Goal: Answer question/provide support

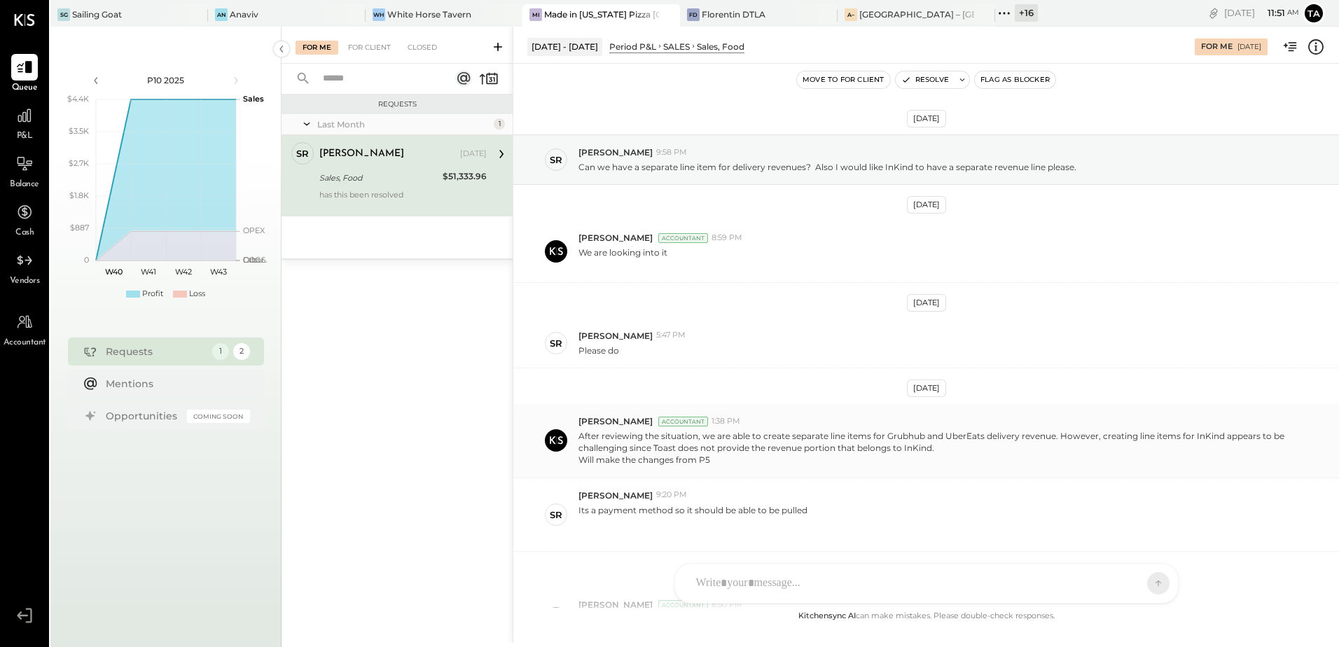
scroll to position [244, 0]
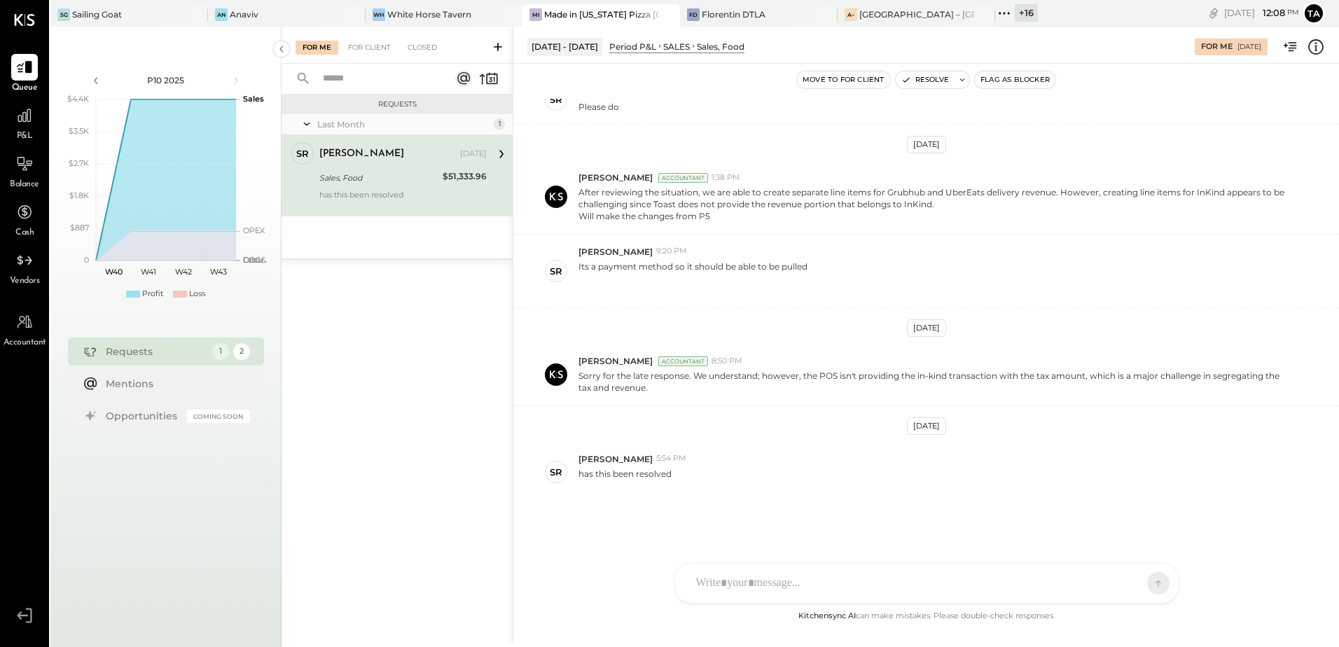
click at [392, 181] on div "Sales, Food" at bounding box center [378, 178] width 119 height 14
click at [808, 466] on div "has this been resolved" at bounding box center [954, 478] width 750 height 27
click at [401, 19] on div "White Horse Tavern" at bounding box center [429, 14] width 84 height 12
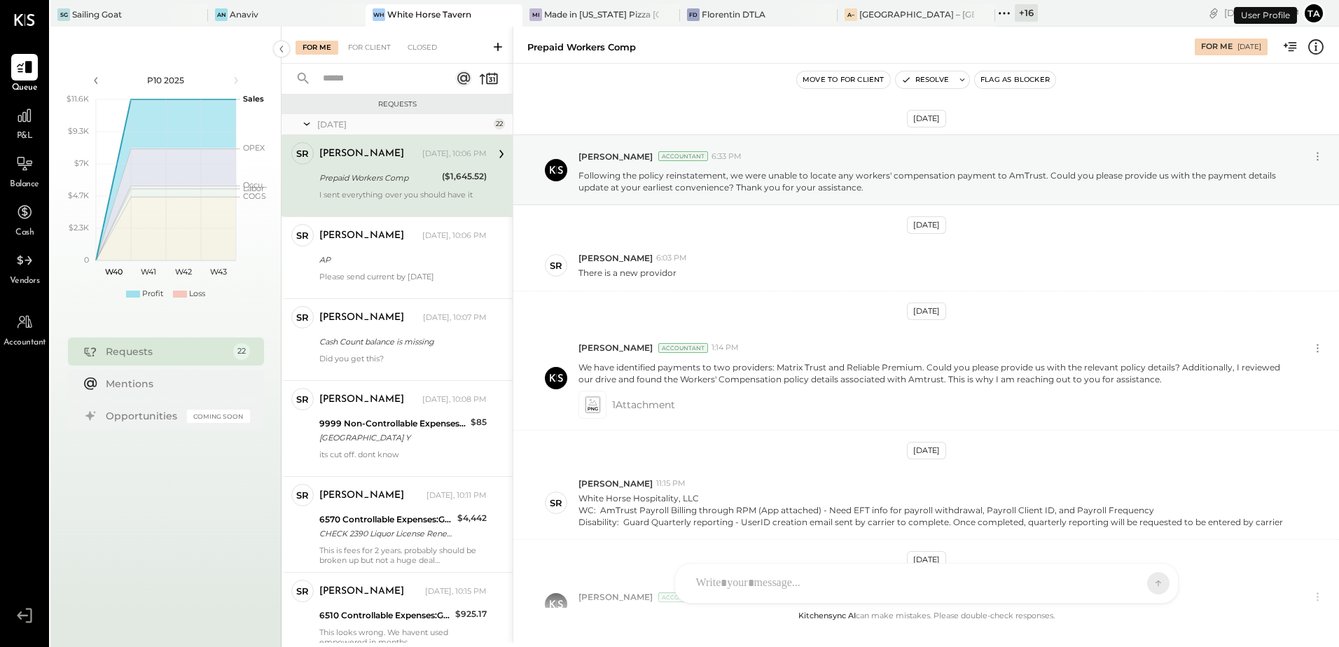
scroll to position [228, 0]
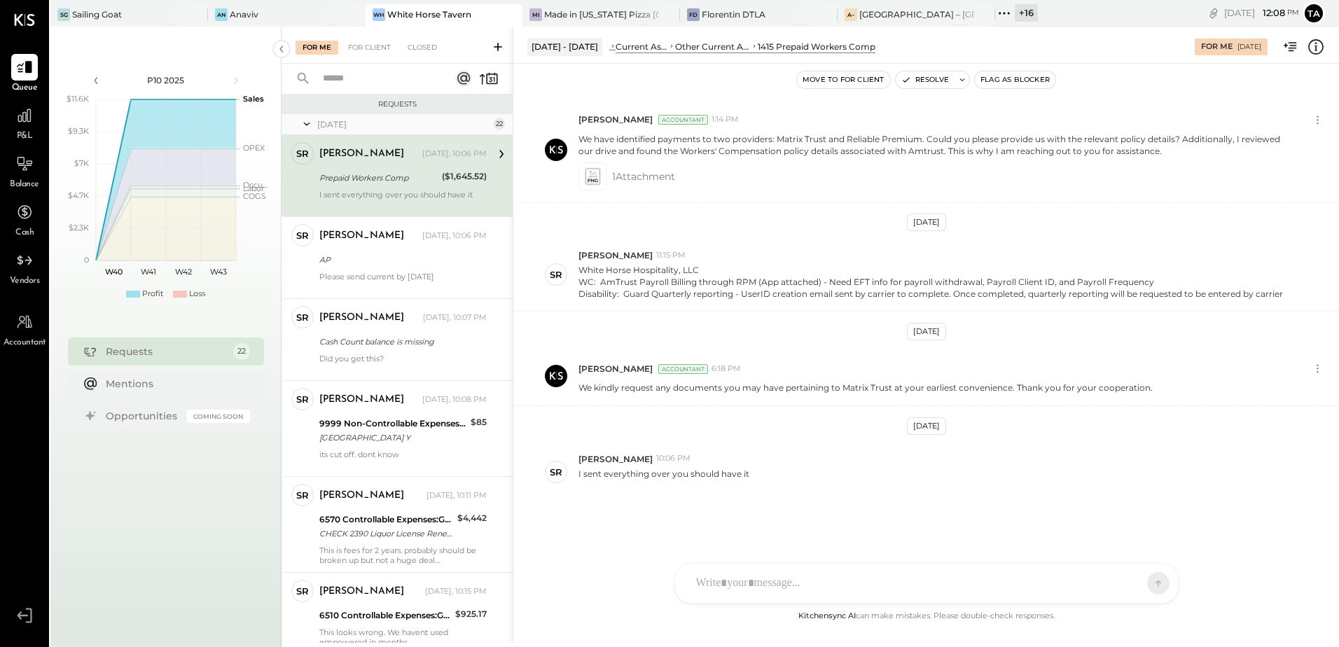
click at [369, 186] on div "[PERSON_NAME] [DATE], 10:06 PM Prepaid Workers Comp ($1,645.52) I sent everythi…" at bounding box center [402, 175] width 167 height 67
click at [366, 177] on div "Prepaid Workers Comp" at bounding box center [378, 178] width 118 height 14
click at [777, 481] on div "I sent everything over you should have it" at bounding box center [954, 478] width 750 height 27
drag, startPoint x: 722, startPoint y: 389, endPoint x: 817, endPoint y: 392, distance: 95.3
click at [817, 392] on p "We kindly request any documents you may have pertaining to Matrix Trust at your…" at bounding box center [866, 388] width 574 height 12
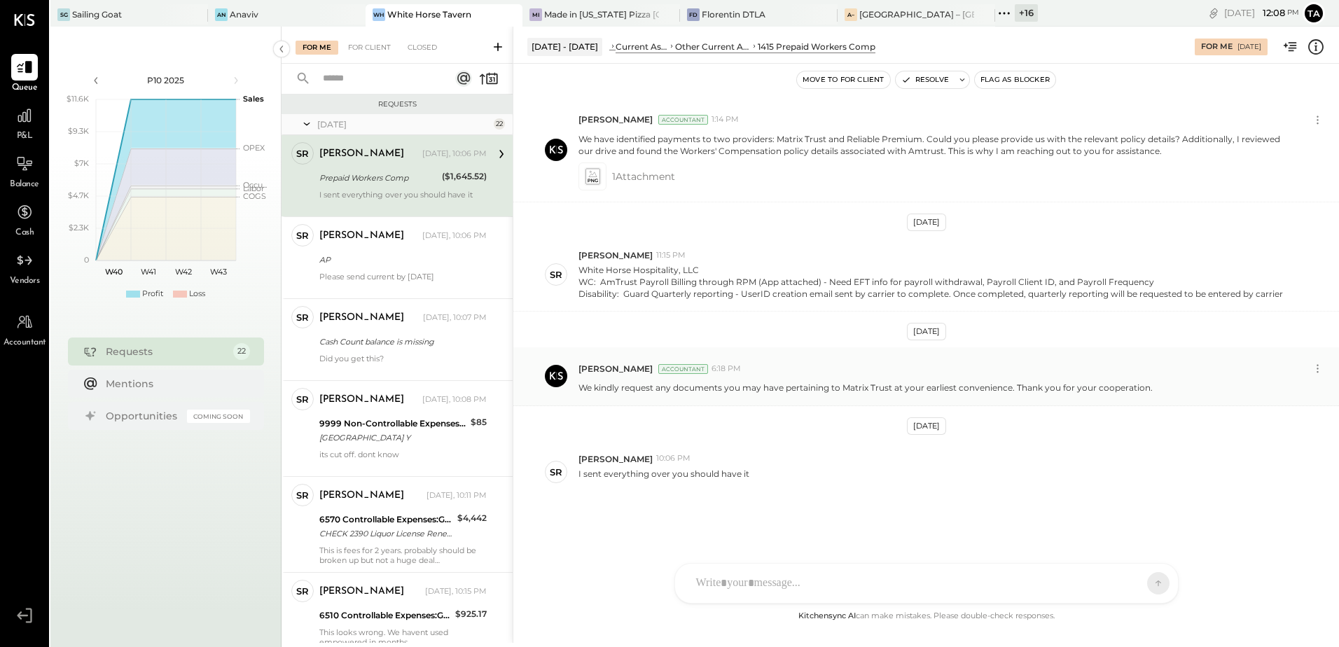
drag, startPoint x: 817, startPoint y: 392, endPoint x: 903, endPoint y: 391, distance: 86.2
click at [889, 392] on p "We kindly request any documents you may have pertaining to Matrix Trust at your…" at bounding box center [866, 388] width 574 height 12
drag, startPoint x: 866, startPoint y: 389, endPoint x: 1047, endPoint y: 389, distance: 181.4
click at [1047, 389] on p "We kindly request any documents you may have pertaining to Matrix Trust at your…" at bounding box center [866, 388] width 574 height 12
drag, startPoint x: 1047, startPoint y: 389, endPoint x: 1141, endPoint y: 404, distance: 94.3
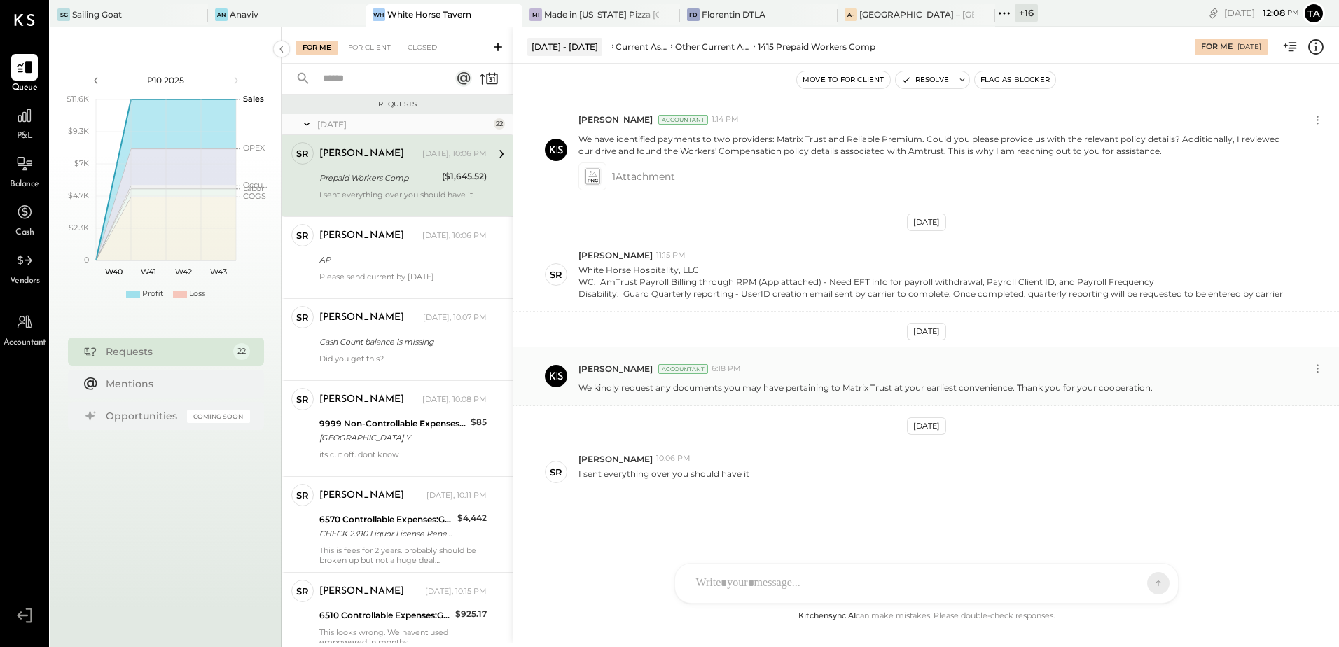
click at [1141, 404] on div "[PERSON_NAME] Accountant 6:18 PM We kindly request any documents you may have p…" at bounding box center [927, 376] width 826 height 58
drag, startPoint x: 1048, startPoint y: 387, endPoint x: 1110, endPoint y: 392, distance: 61.8
click at [1110, 392] on p "We kindly request any documents you may have pertaining to Matrix Trust at your…" at bounding box center [866, 388] width 574 height 12
drag, startPoint x: 1110, startPoint y: 392, endPoint x: 1063, endPoint y: 462, distance: 84.9
click at [1063, 462] on div "[PERSON_NAME] 10:06 PM" at bounding box center [954, 459] width 750 height 12
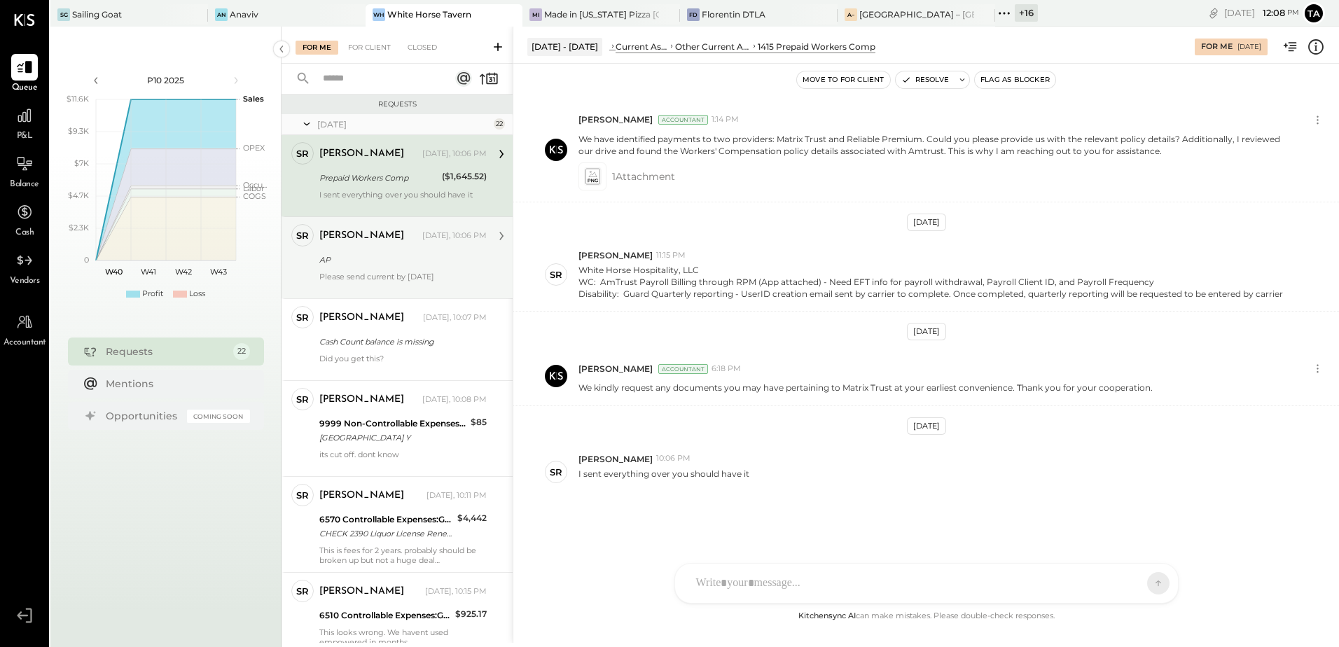
click at [370, 264] on div "AP" at bounding box center [400, 260] width 163 height 14
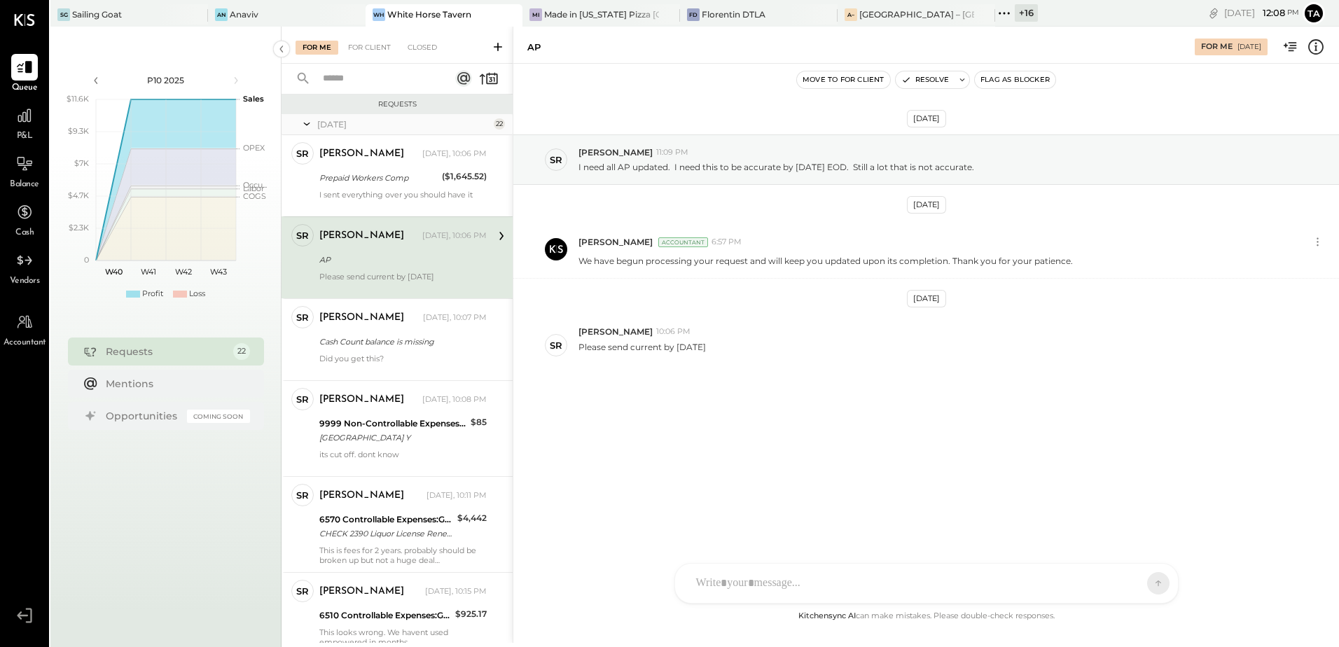
click at [764, 420] on div "[DATE] SR [PERSON_NAME] 11:09 PM I need all AP updated. I need this to be accur…" at bounding box center [927, 290] width 826 height 383
click at [408, 259] on div "AP" at bounding box center [400, 260] width 163 height 14
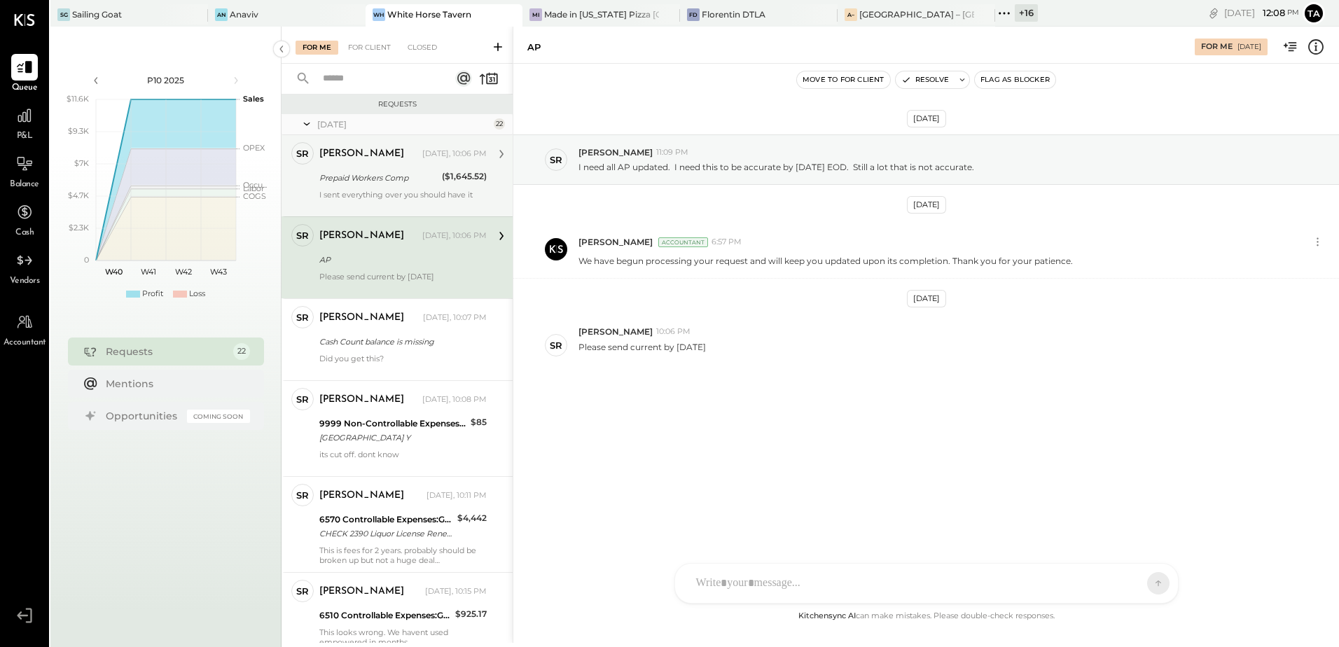
click at [364, 181] on div "Prepaid Workers Comp" at bounding box center [378, 178] width 118 height 14
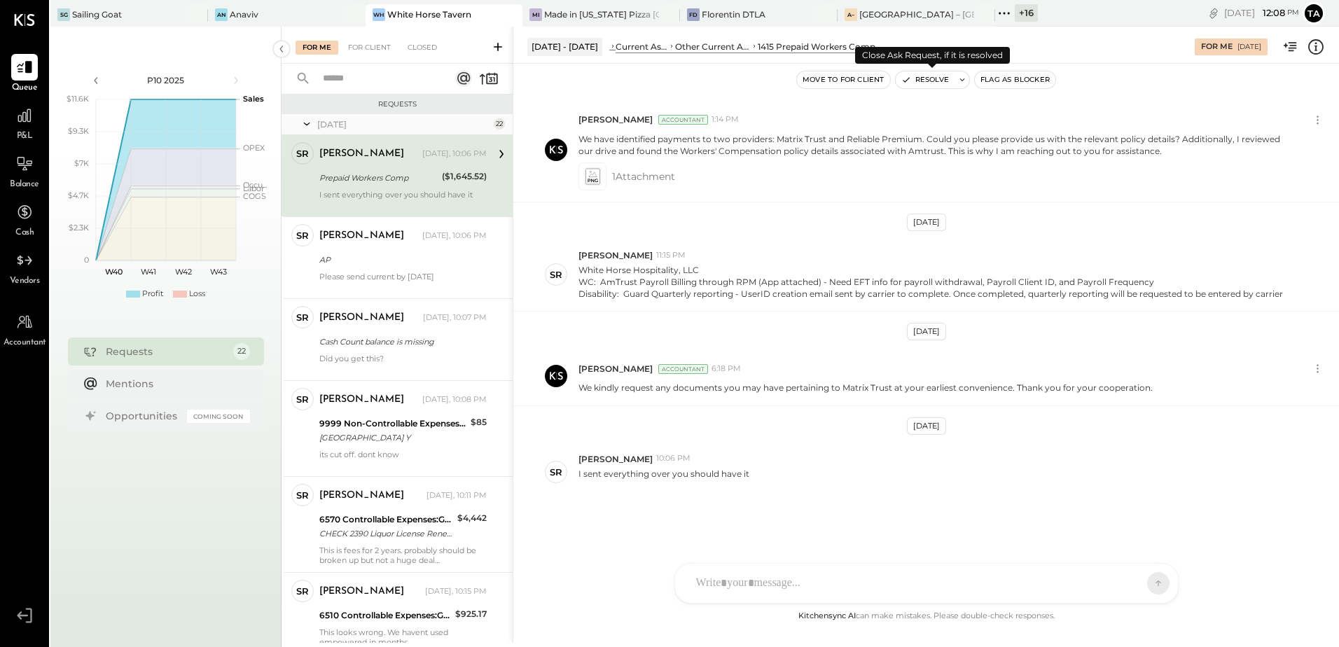
drag, startPoint x: 937, startPoint y: 78, endPoint x: 721, endPoint y: 266, distance: 285.6
click at [937, 79] on button "Resolve" at bounding box center [925, 79] width 59 height 17
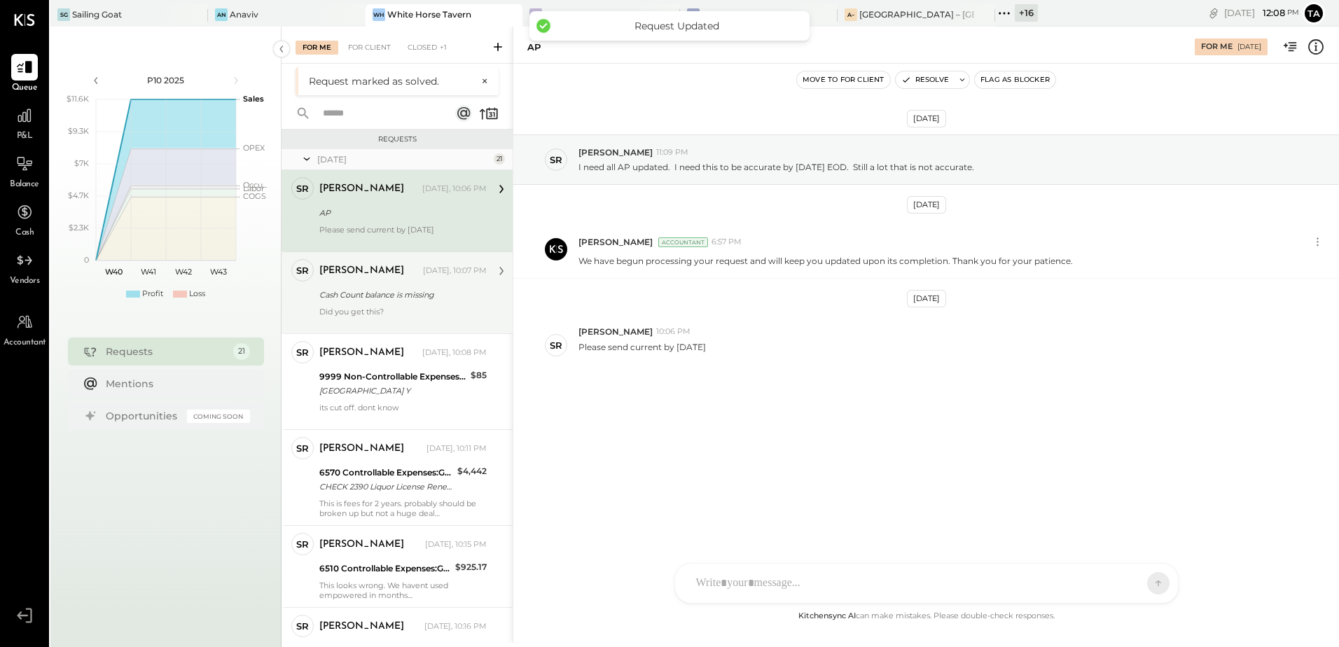
click at [366, 305] on div "[PERSON_NAME] [DATE], 10:07 PM Cash Count balance is missing Did you get this?" at bounding box center [402, 292] width 167 height 67
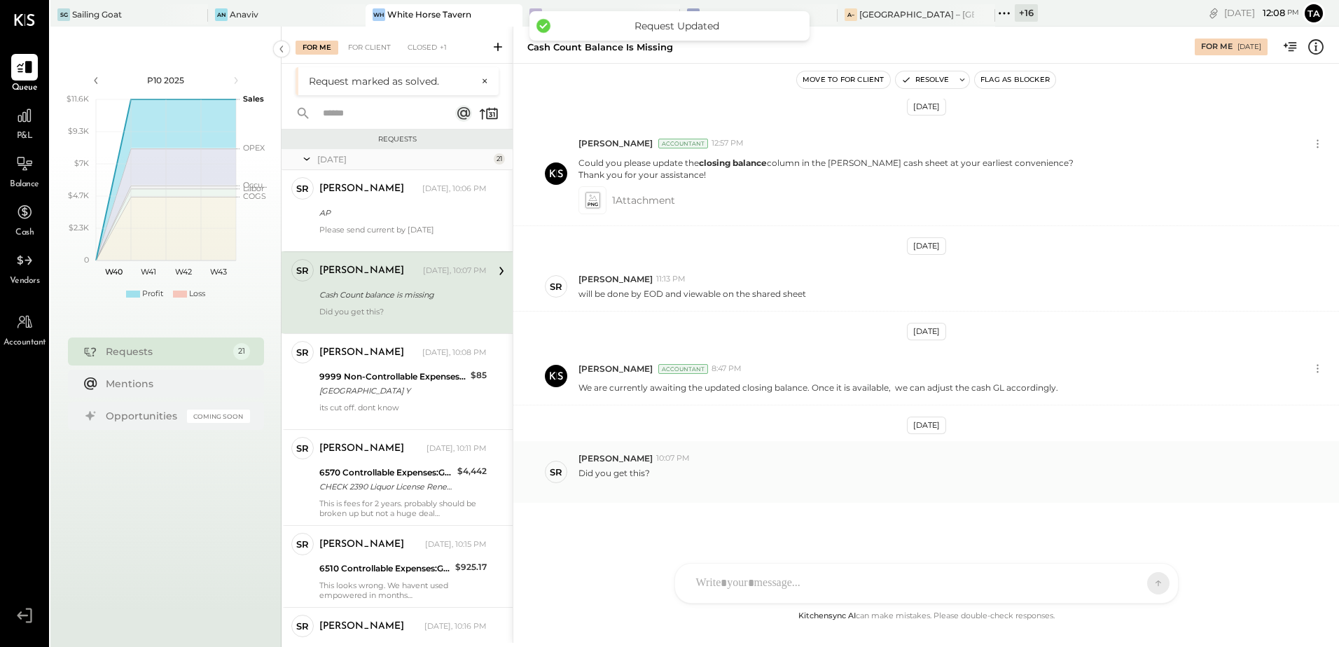
click at [775, 481] on div "Did you get this?" at bounding box center [954, 477] width 750 height 27
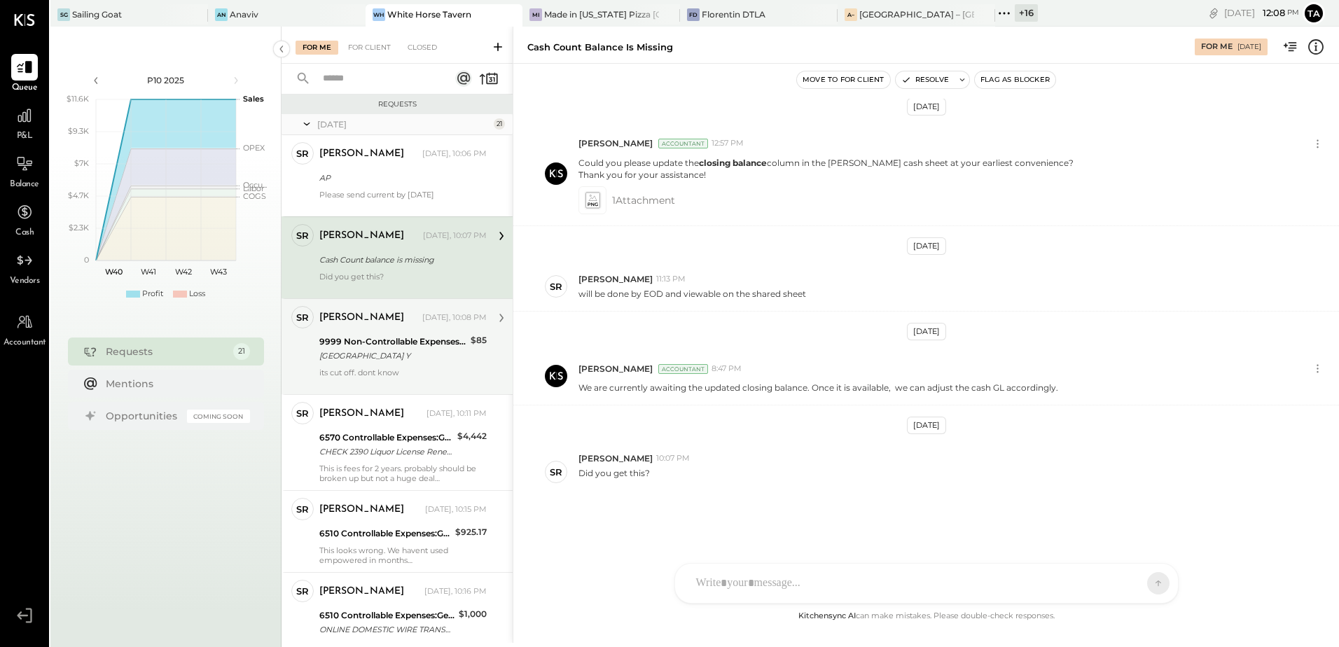
click at [345, 362] on div "[GEOGRAPHIC_DATA] Y" at bounding box center [392, 356] width 147 height 14
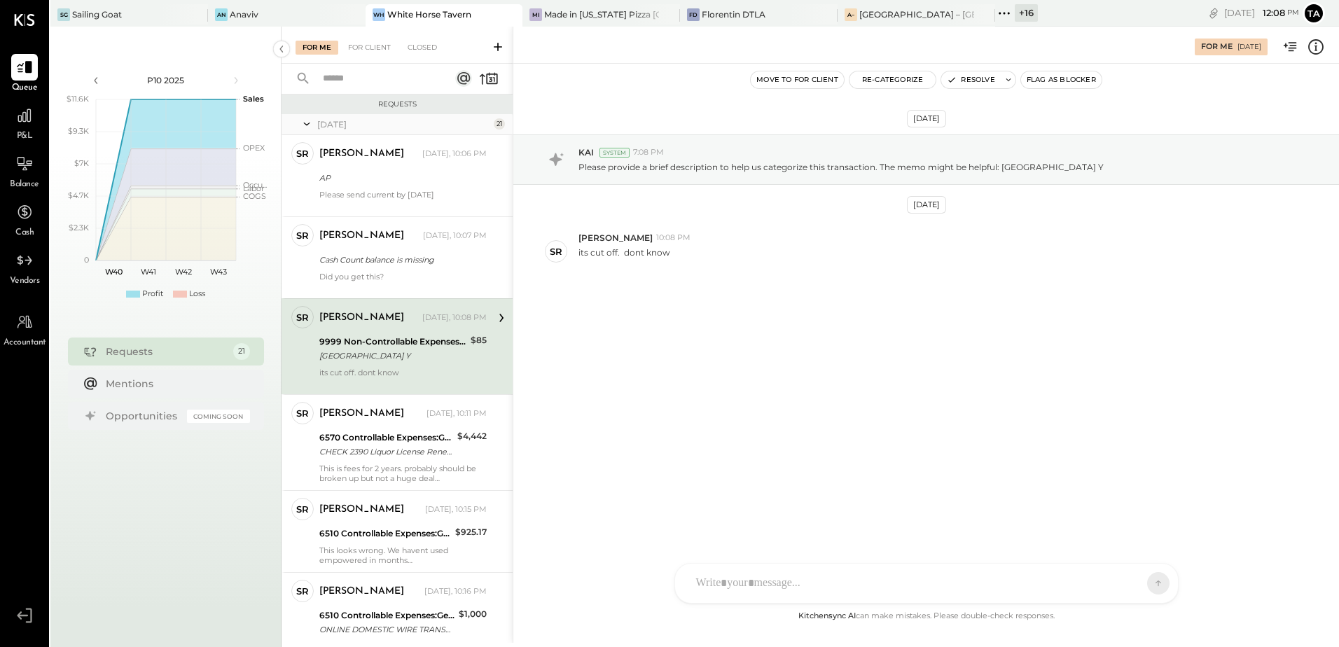
click at [1318, 53] on icon at bounding box center [1316, 47] width 18 height 18
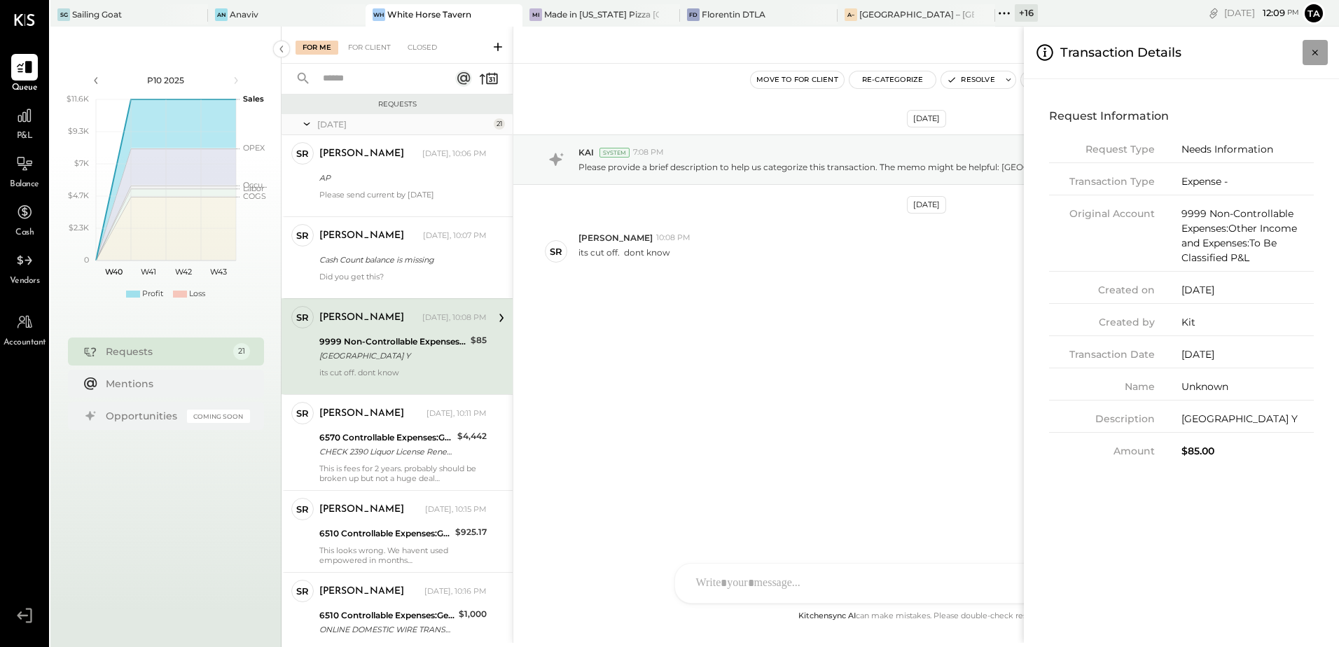
click at [1318, 54] on icon "Close panel" at bounding box center [1316, 53] width 14 height 14
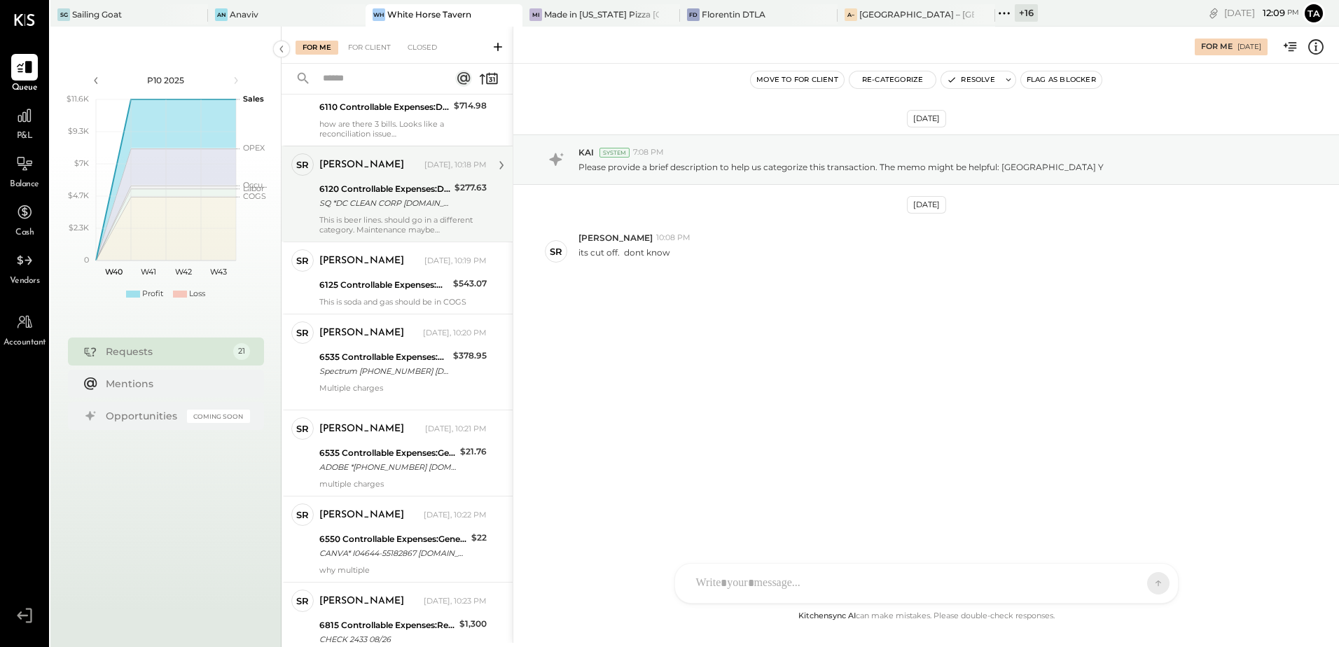
scroll to position [560, 0]
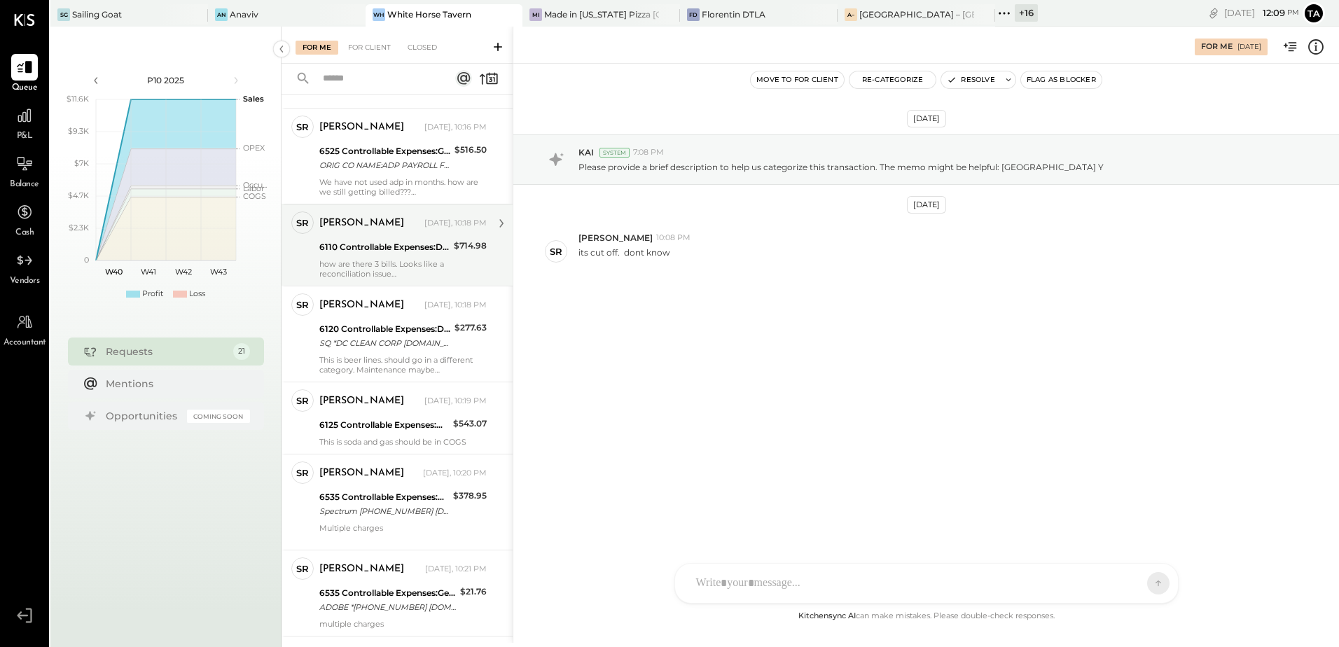
click at [376, 266] on div "how are there 3 bills. Looks like a reconciliation issue" at bounding box center [402, 269] width 167 height 20
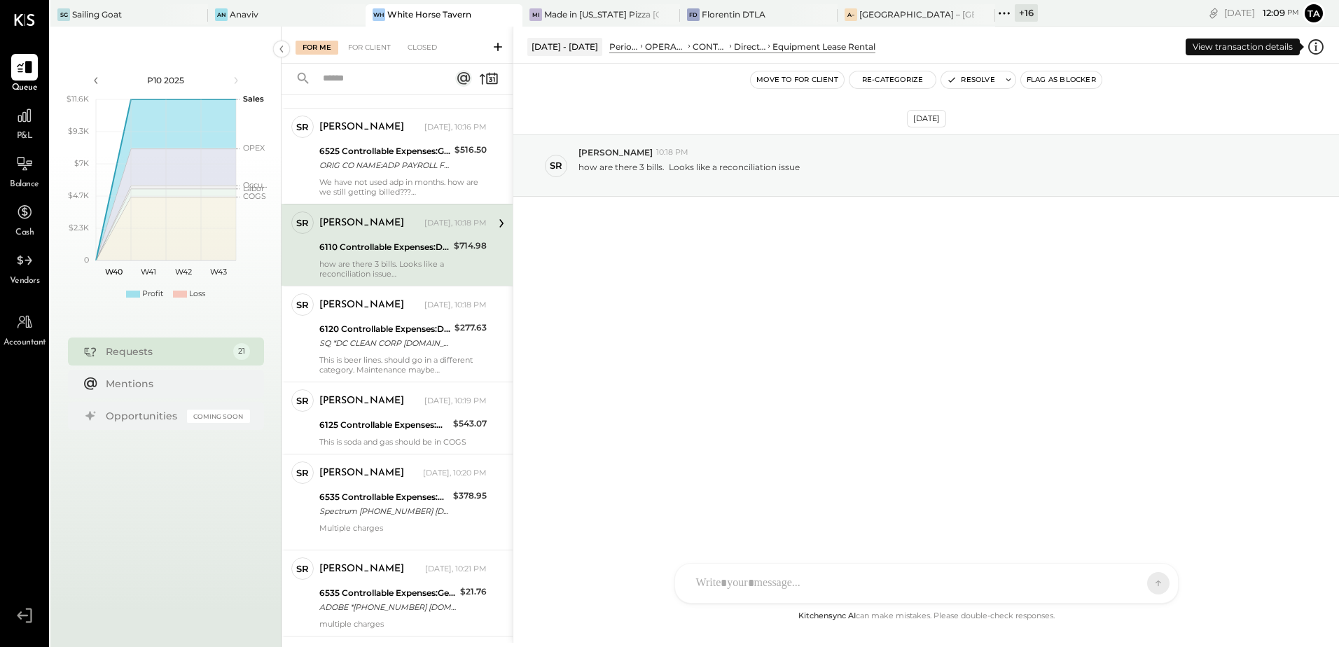
click at [1318, 48] on icon at bounding box center [1316, 47] width 18 height 18
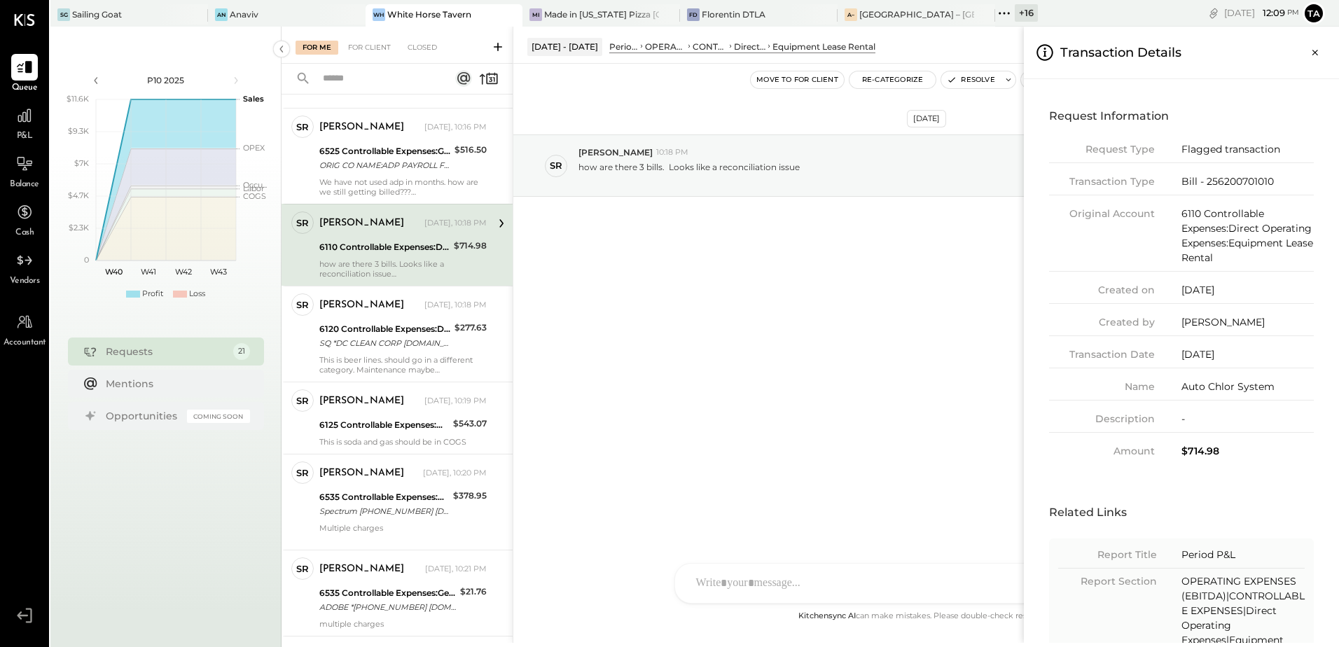
click at [1197, 455] on div "$714.98" at bounding box center [1248, 451] width 132 height 15
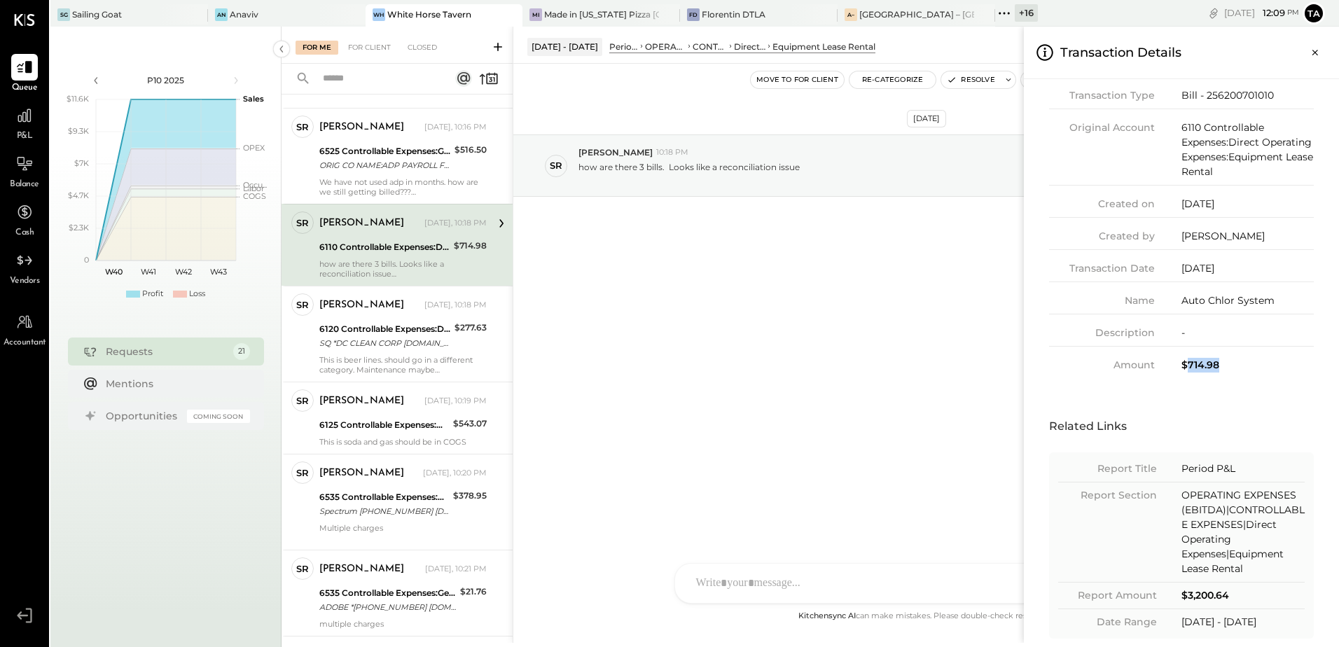
scroll to position [107, 0]
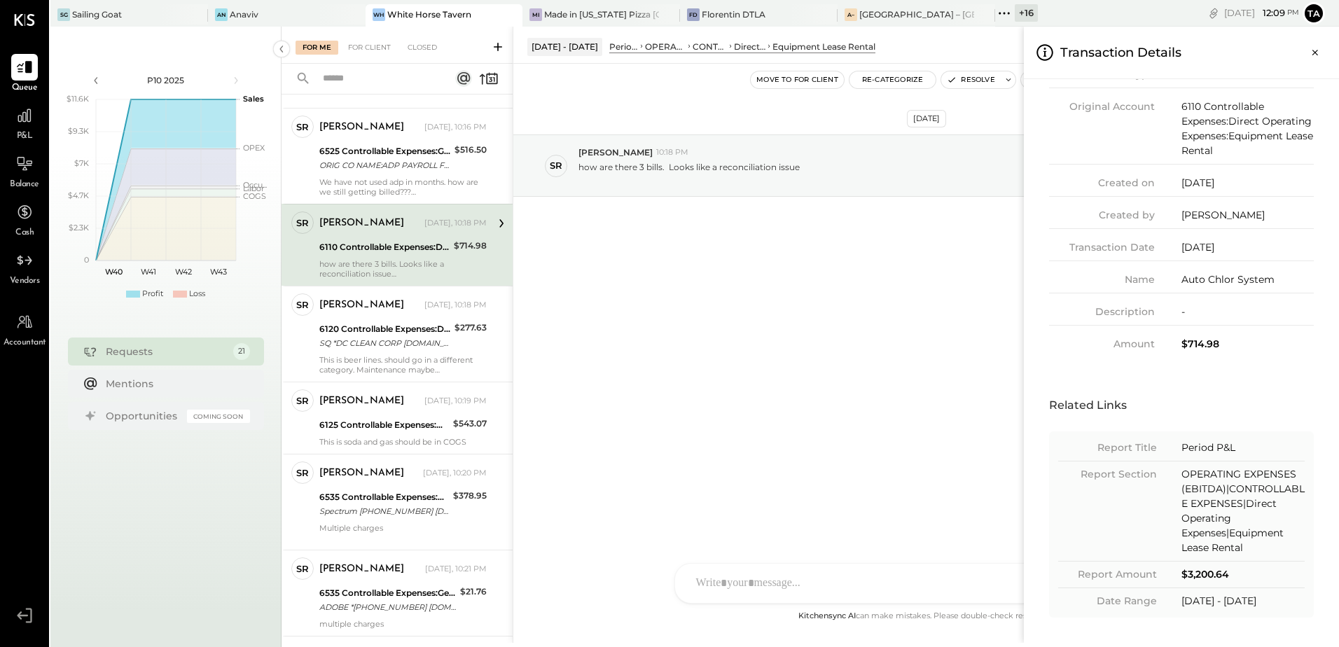
click at [1205, 582] on div "Report Amount $3,200.64" at bounding box center [1182, 577] width 247 height 21
drag, startPoint x: 1205, startPoint y: 582, endPoint x: 1146, endPoint y: 577, distance: 59.1
click at [1129, 577] on div "Report Amount" at bounding box center [1108, 574] width 99 height 15
click at [1209, 577] on div "$3,200.64" at bounding box center [1243, 574] width 123 height 15
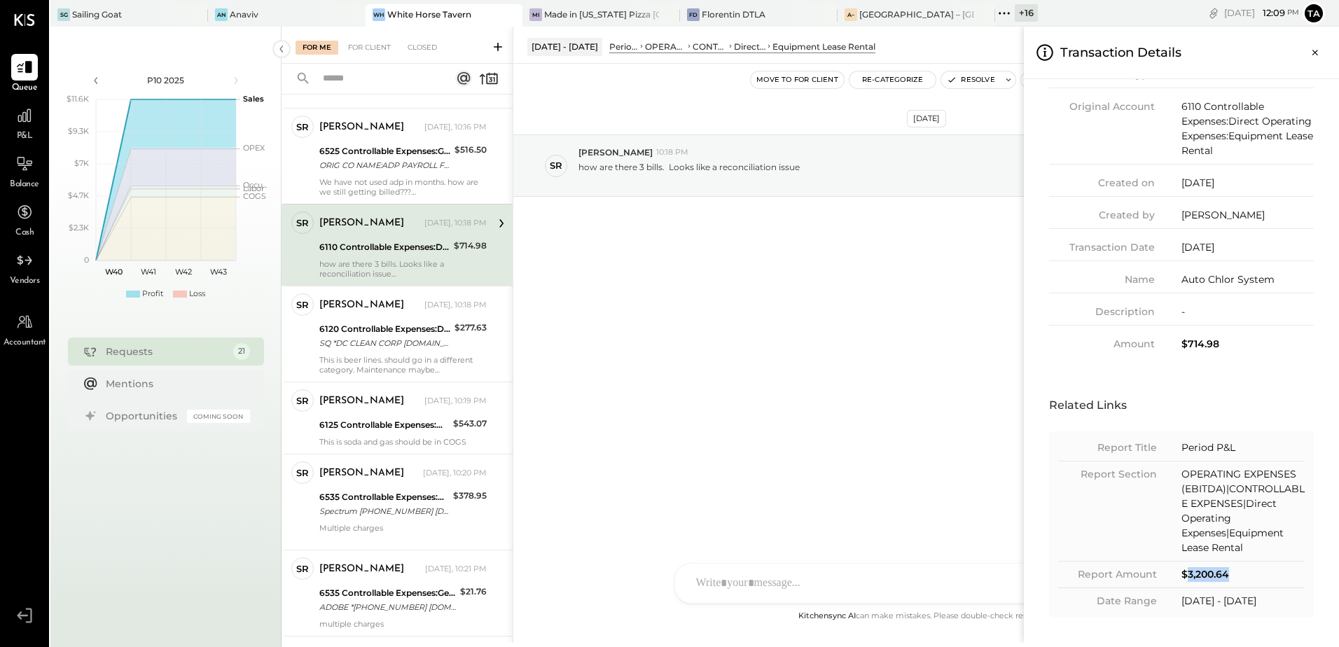
click at [1209, 577] on div "$3,200.64" at bounding box center [1243, 574] width 123 height 15
drag, startPoint x: 1209, startPoint y: 577, endPoint x: 1321, endPoint y: 532, distance: 119.8
click at [1321, 531] on div "Related Links Report Title Period P&L Report Section OPERATING EXPENSES (EBITDA…" at bounding box center [1181, 506] width 293 height 252
click at [1136, 537] on div "Report Section OPERATING EXPENSES (EBITDA)|CONTROLLABLE EXPENSES|Direct Operati…" at bounding box center [1182, 514] width 247 height 95
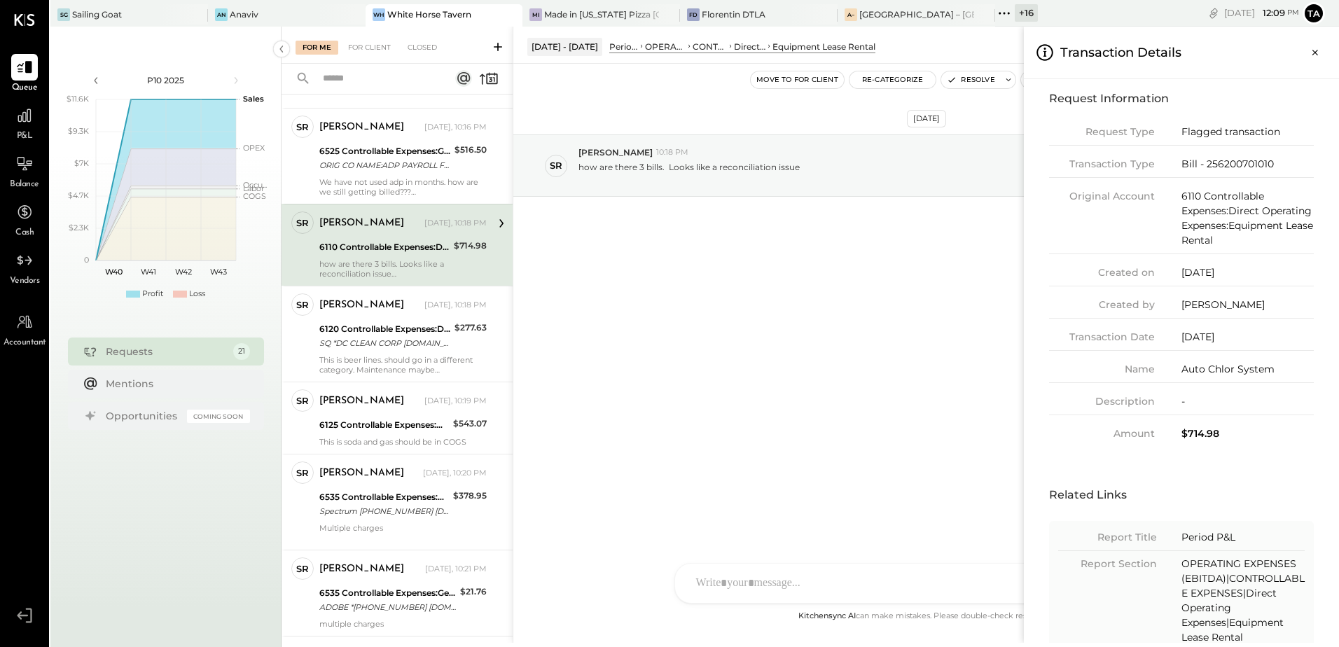
scroll to position [0, 0]
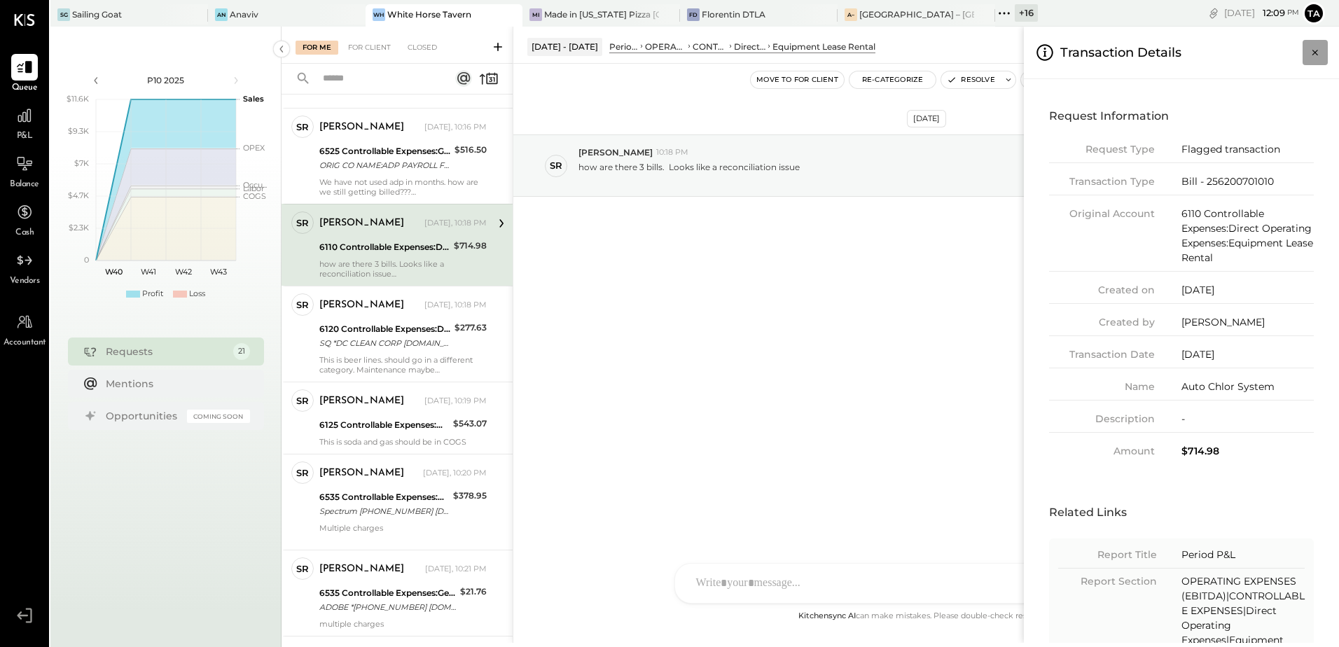
click at [1320, 53] on icon "Close panel" at bounding box center [1316, 53] width 14 height 14
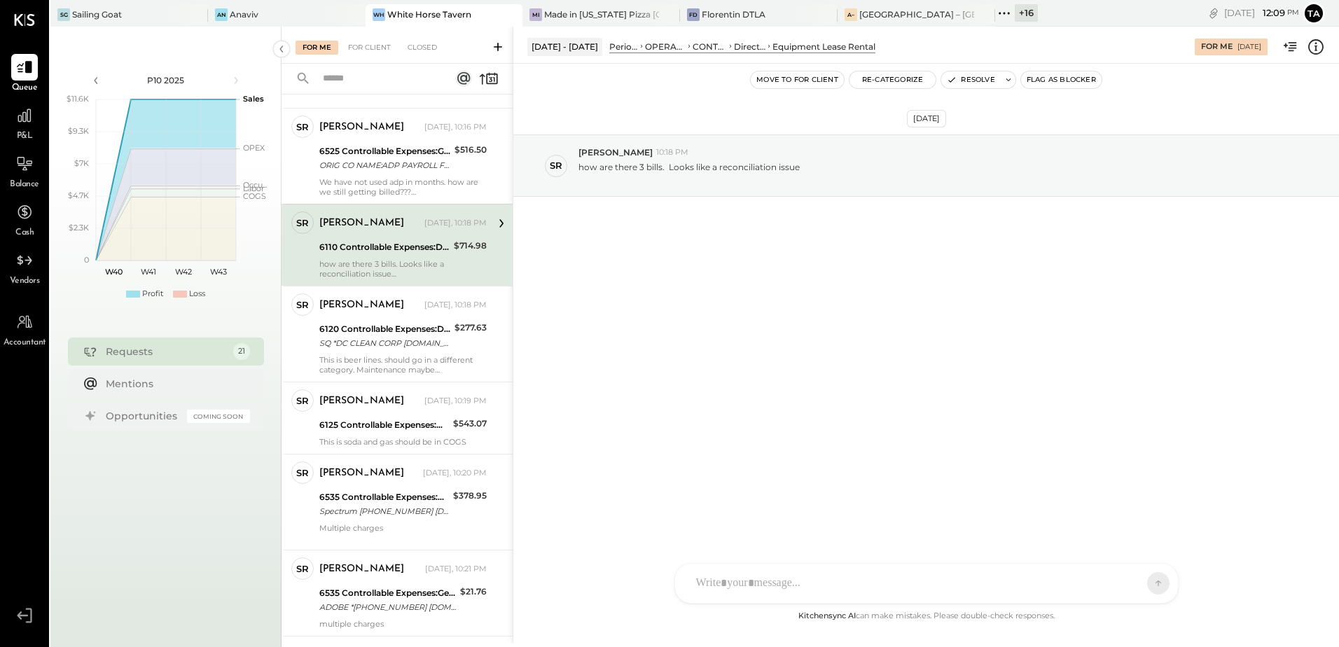
click at [795, 357] on div "[DATE] SR [PERSON_NAME] 10:18 PM how are there 3 bills. Looks like a reconcilia…" at bounding box center [927, 336] width 826 height 544
